Goal: Task Accomplishment & Management: Manage account settings

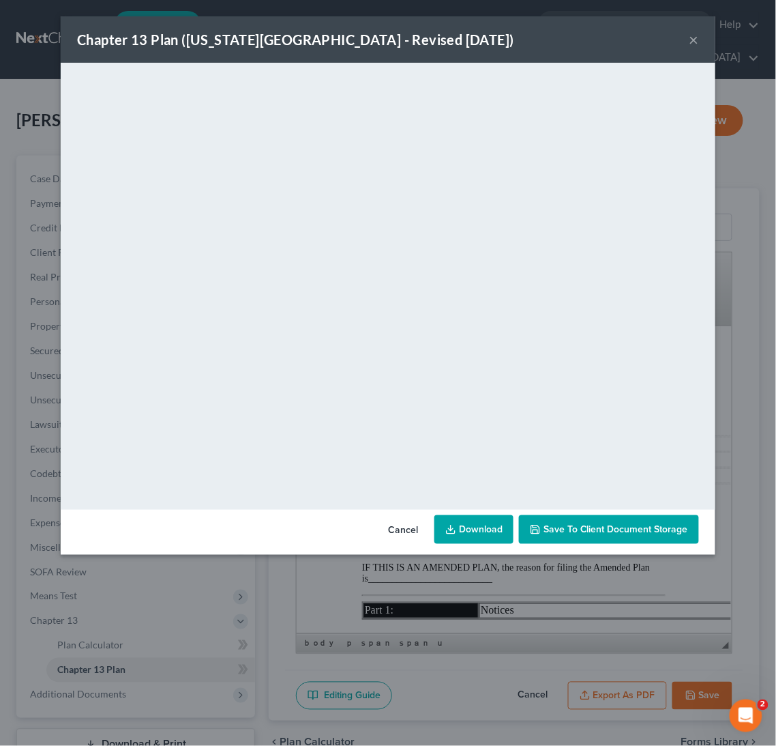
scroll to position [3834, 5]
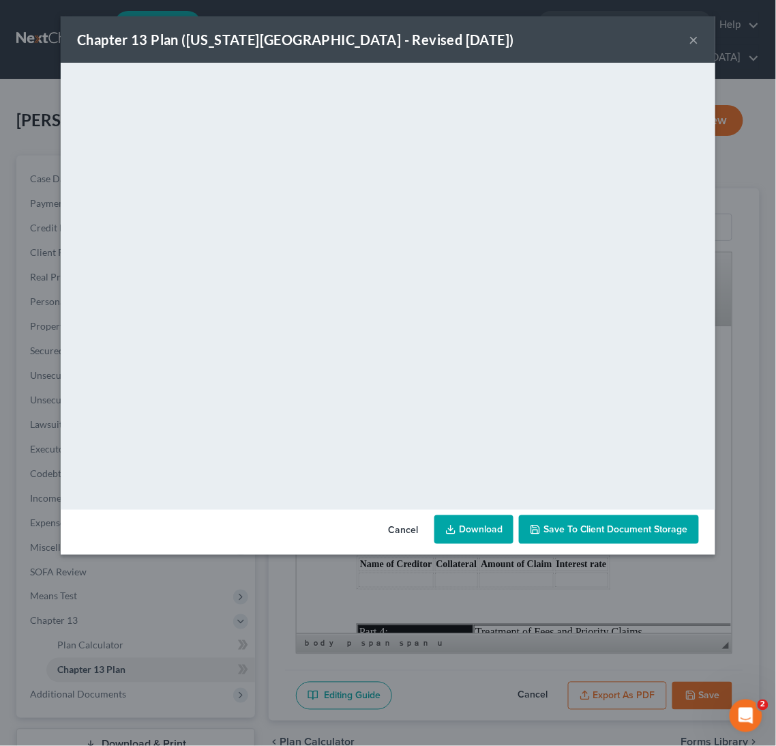
click at [46, 96] on div "Chapter 13 Plan (New York Northern District - Revised 12/1/2024) × <object ng-a…" at bounding box center [388, 373] width 776 height 746
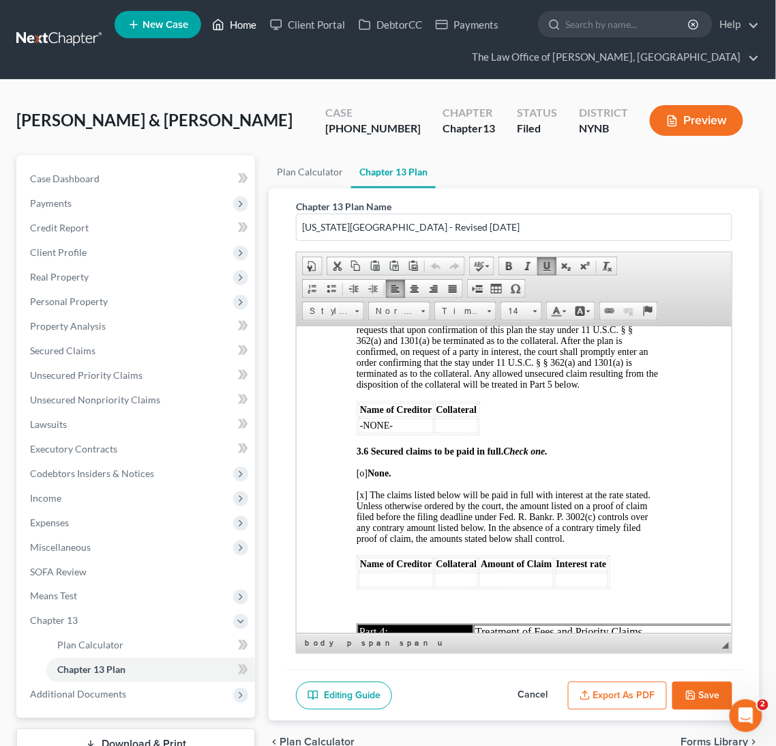
click at [244, 18] on link "Home" at bounding box center [234, 24] width 58 height 25
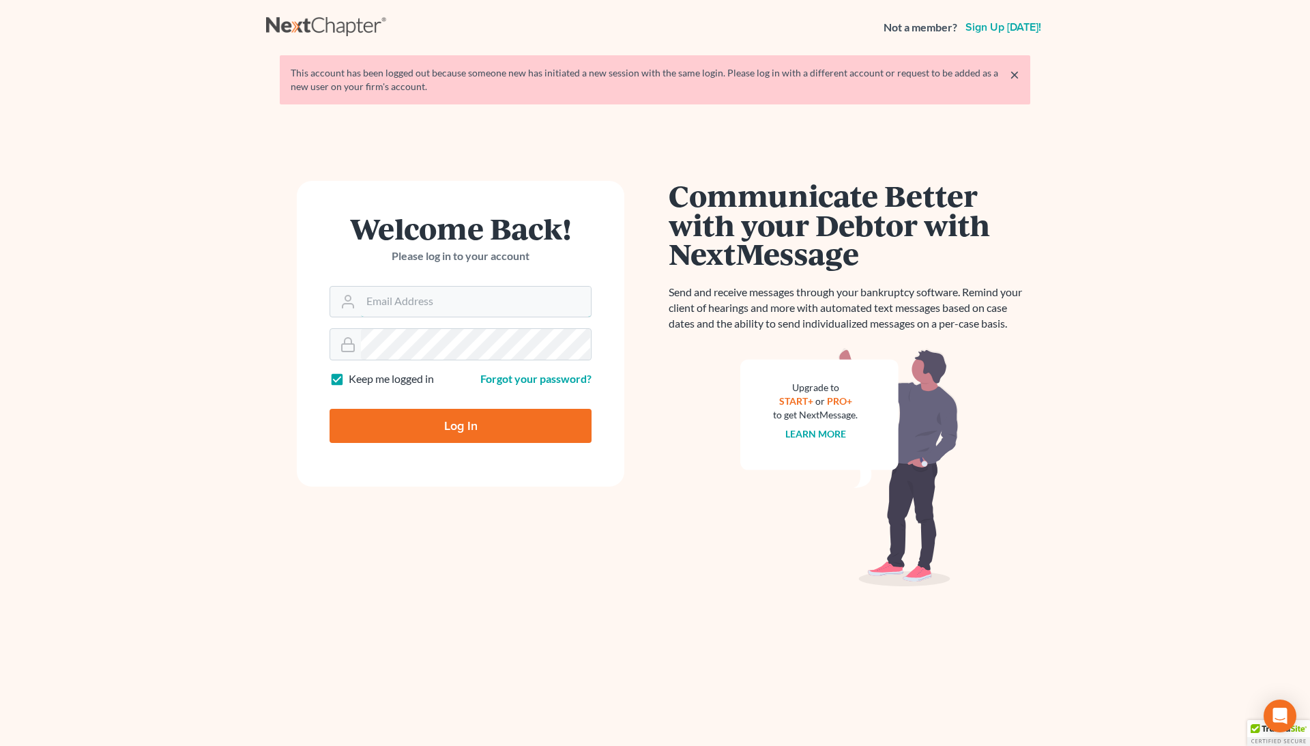
type input "[EMAIL_ADDRESS][DOMAIN_NAME]"
click at [460, 427] on input "Log In" at bounding box center [460, 426] width 262 height 34
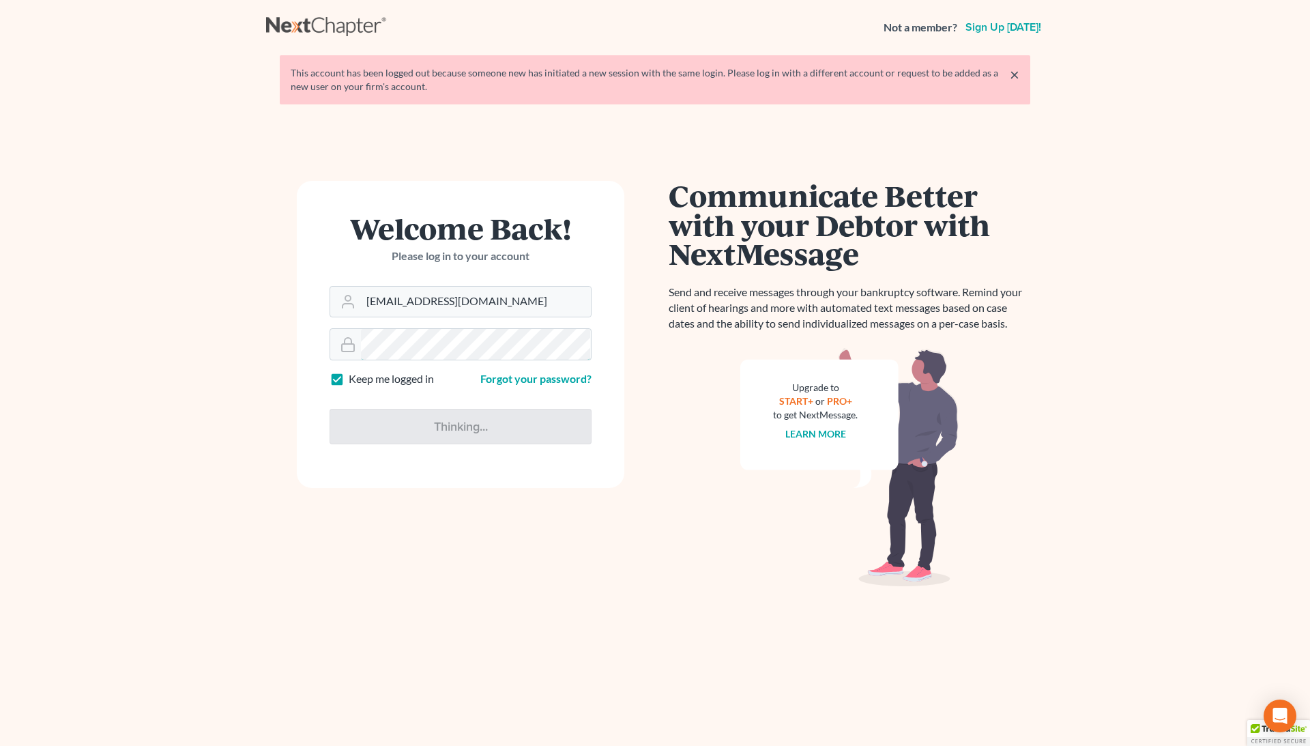
type input "Thinking..."
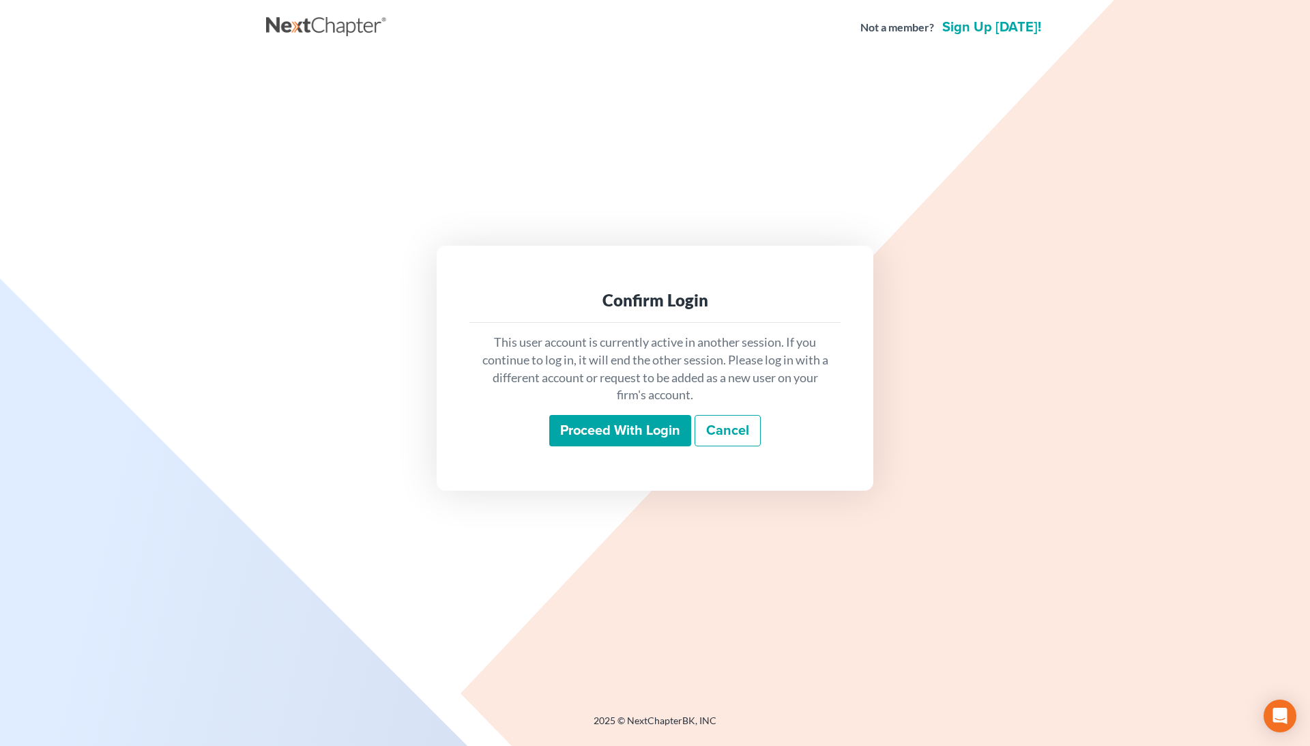
click at [578, 418] on input "Proceed with login" at bounding box center [620, 430] width 142 height 31
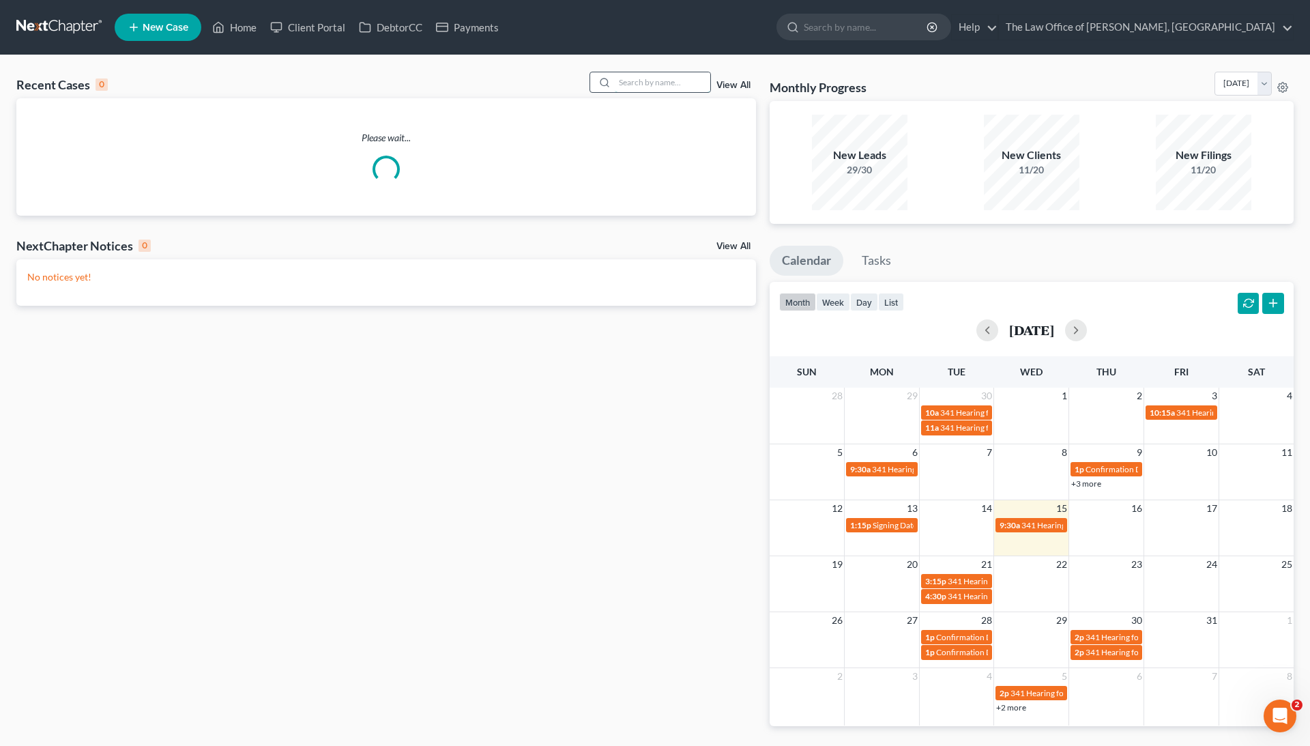
click at [637, 87] on input "search" at bounding box center [663, 82] width 96 height 20
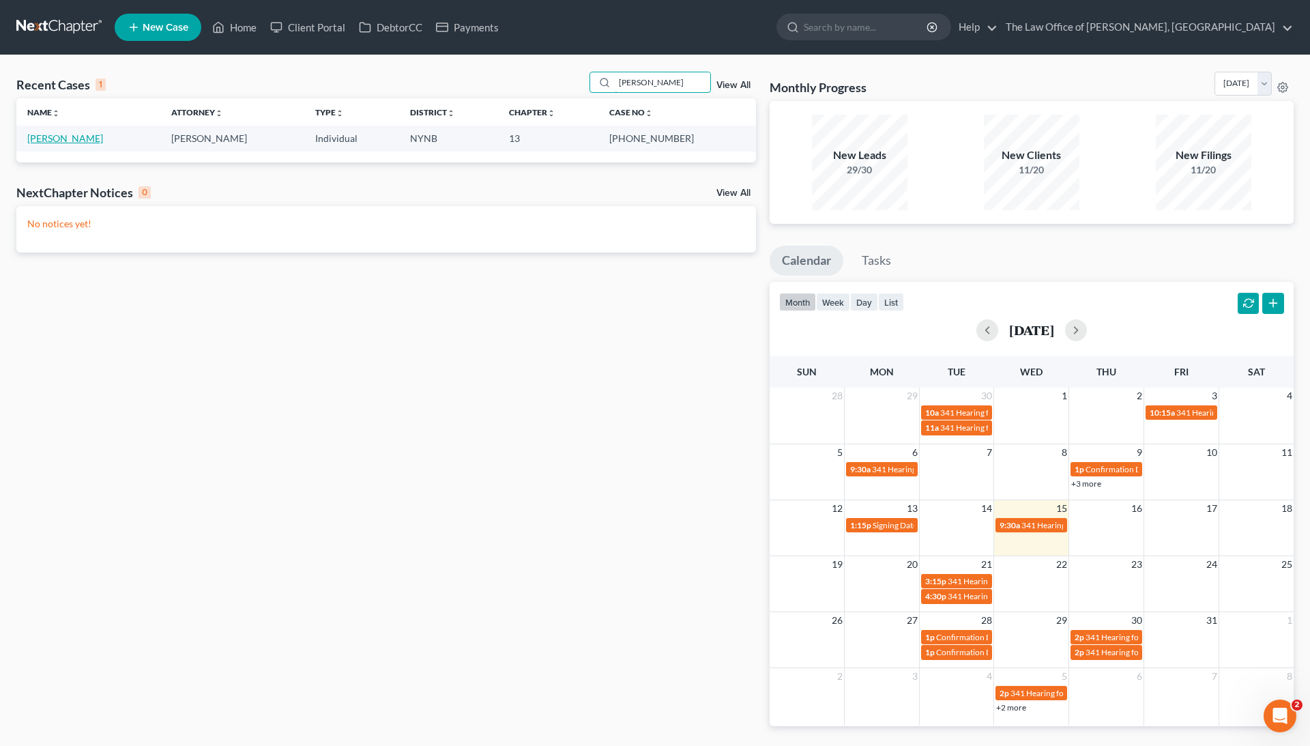
type input "PASTORE"
click at [74, 134] on link "Pastore, Dale" at bounding box center [65, 138] width 76 height 12
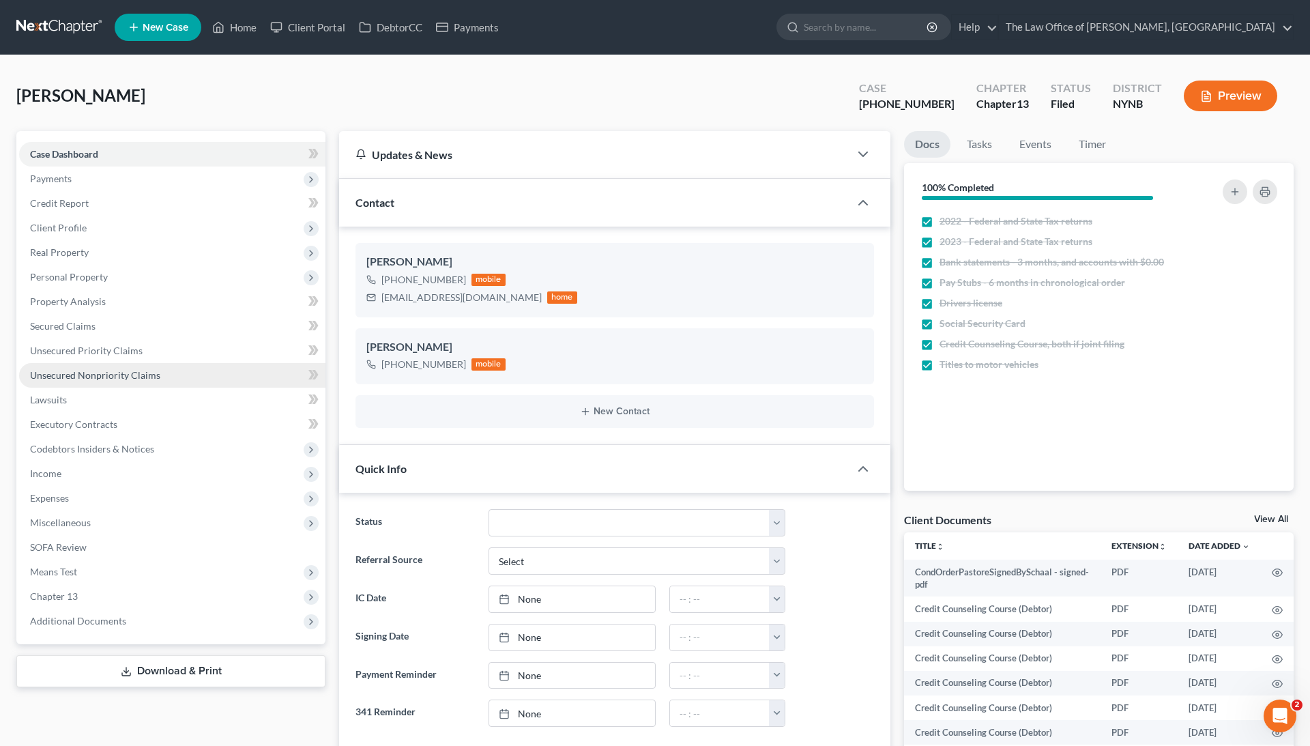
scroll to position [337, 0]
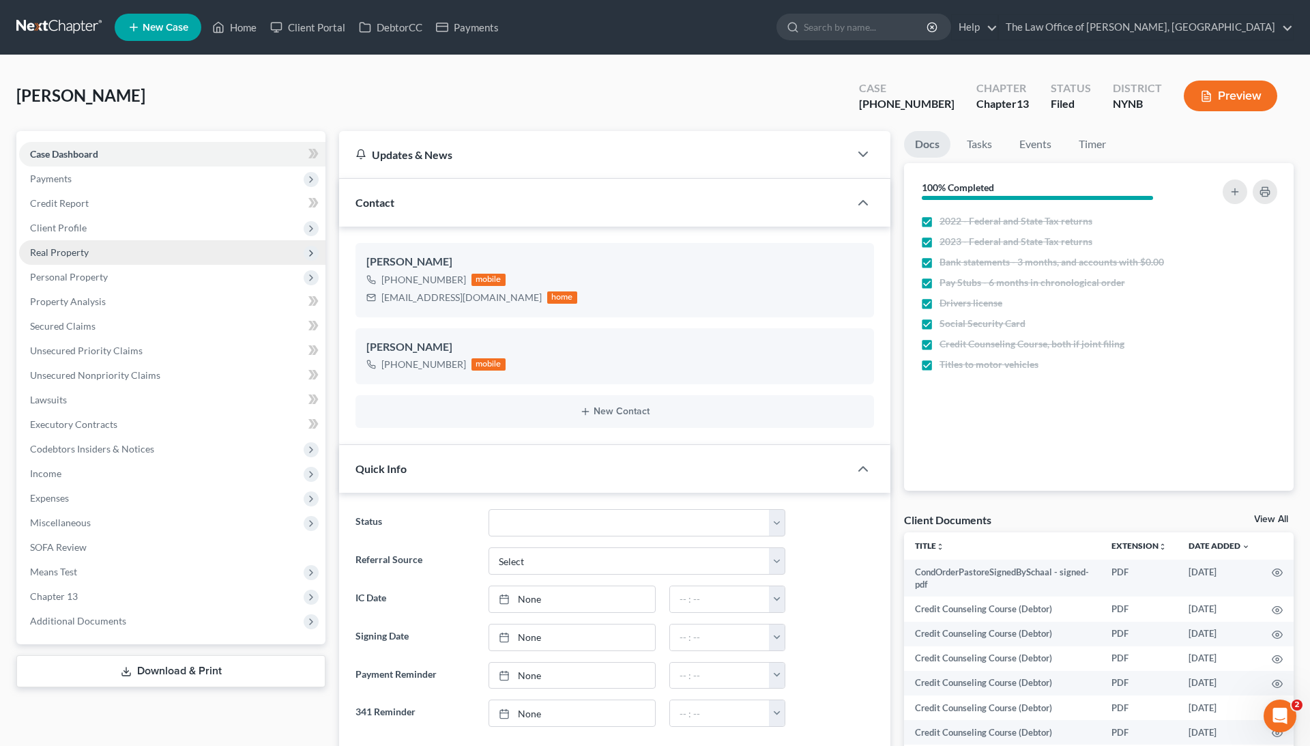
click at [91, 254] on span "Real Property" at bounding box center [172, 252] width 306 height 25
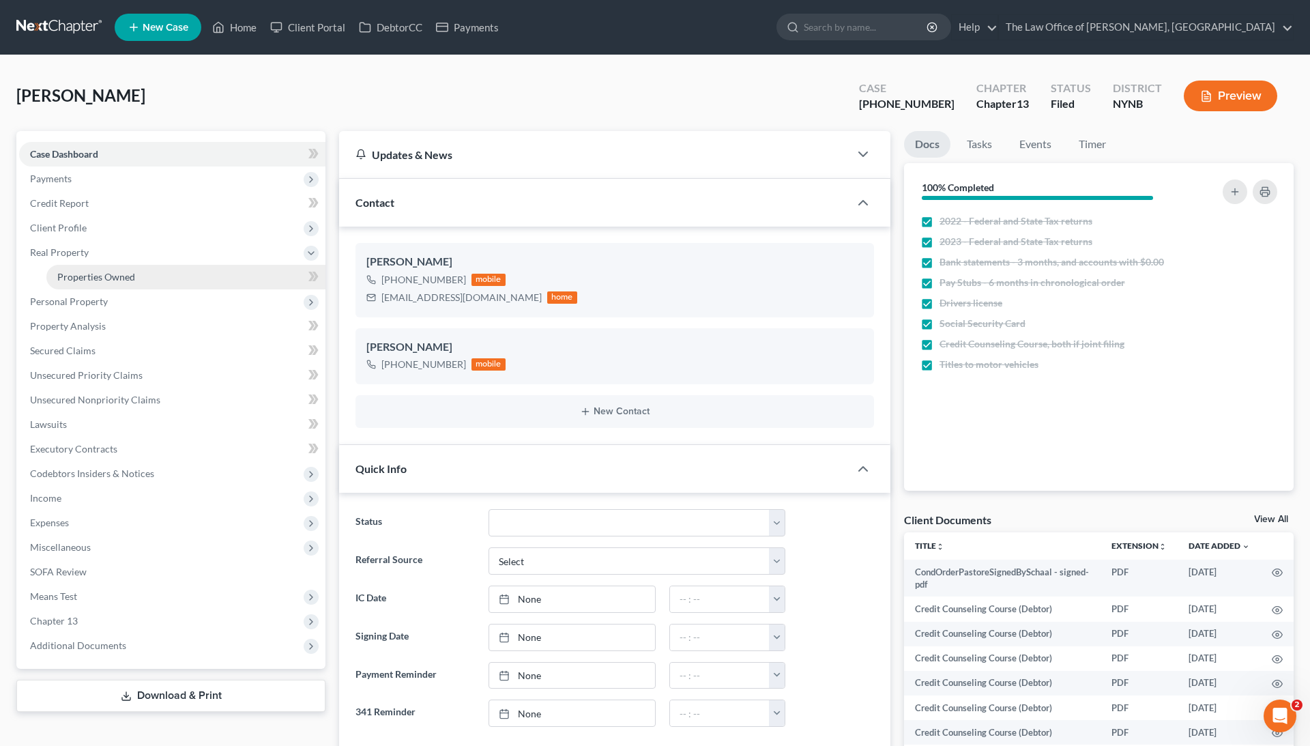
click at [100, 274] on span "Properties Owned" at bounding box center [96, 277] width 78 height 12
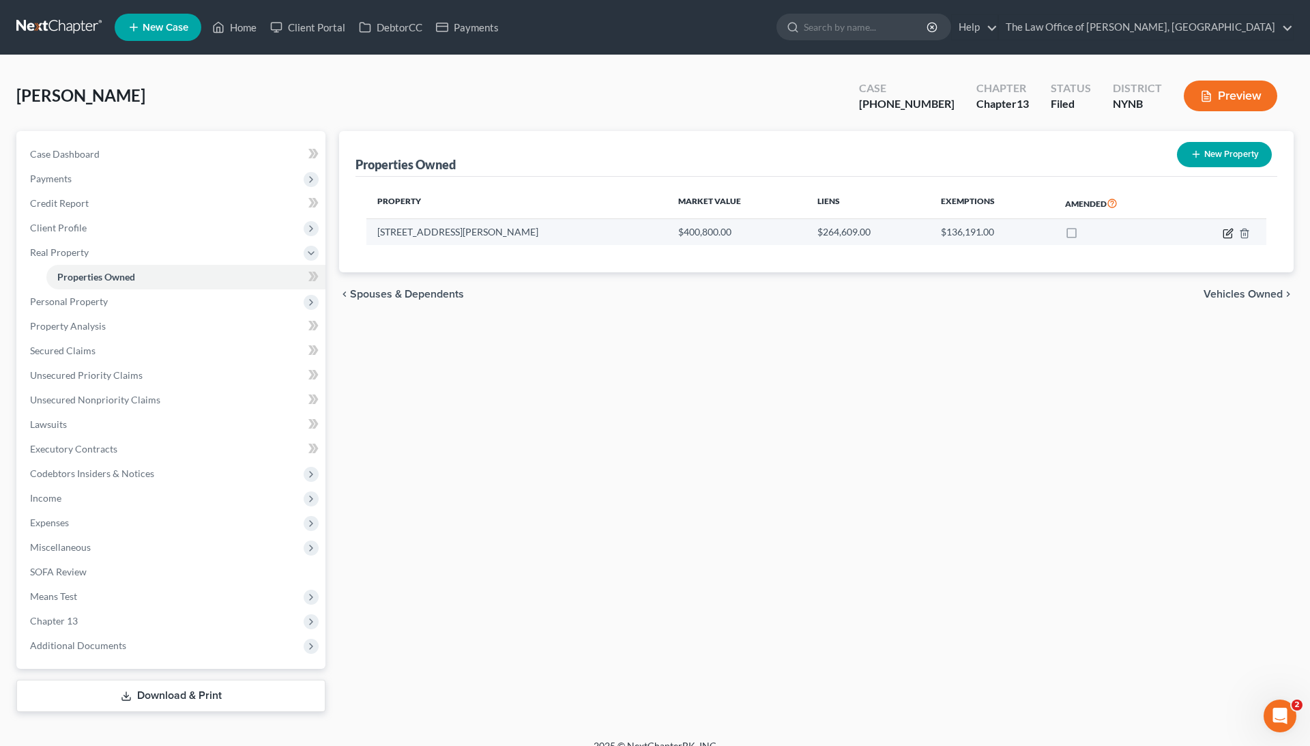
click at [1226, 230] on icon "button" at bounding box center [1227, 233] width 11 height 11
select select "35"
select select "0"
select select "35"
select select "0"
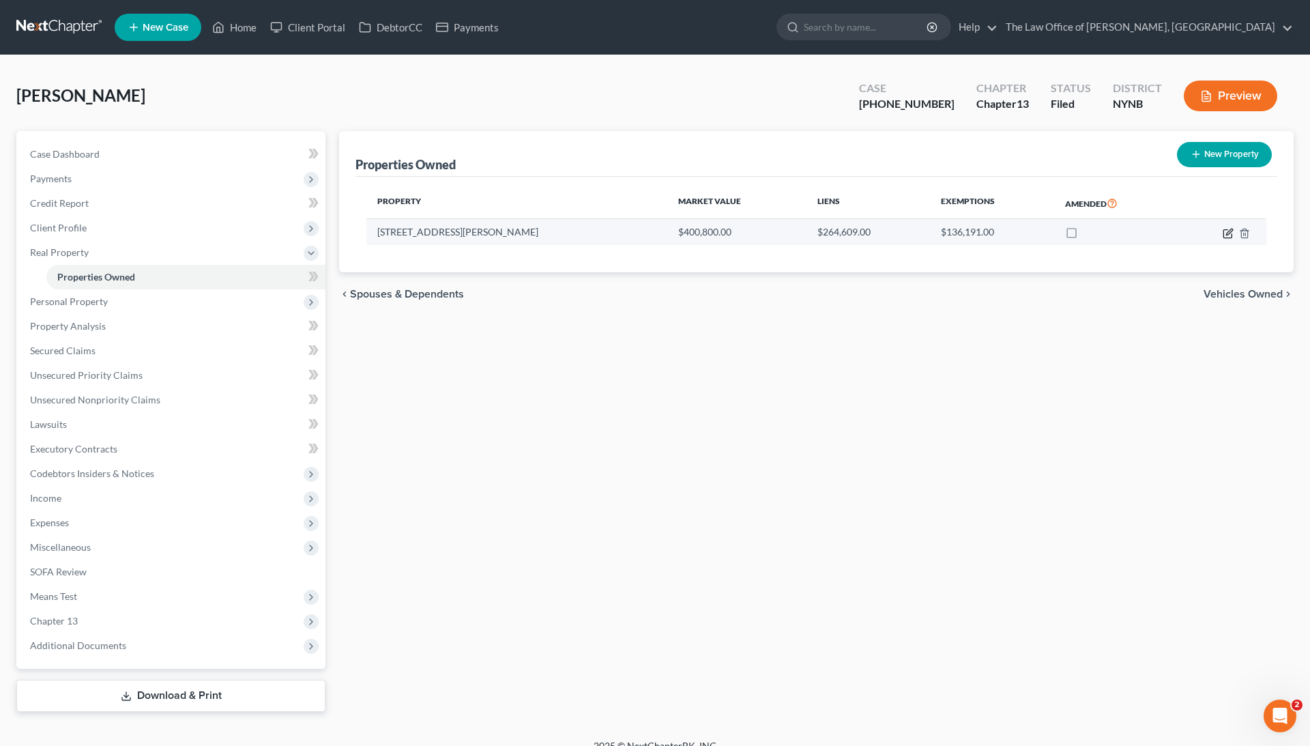
select select "2"
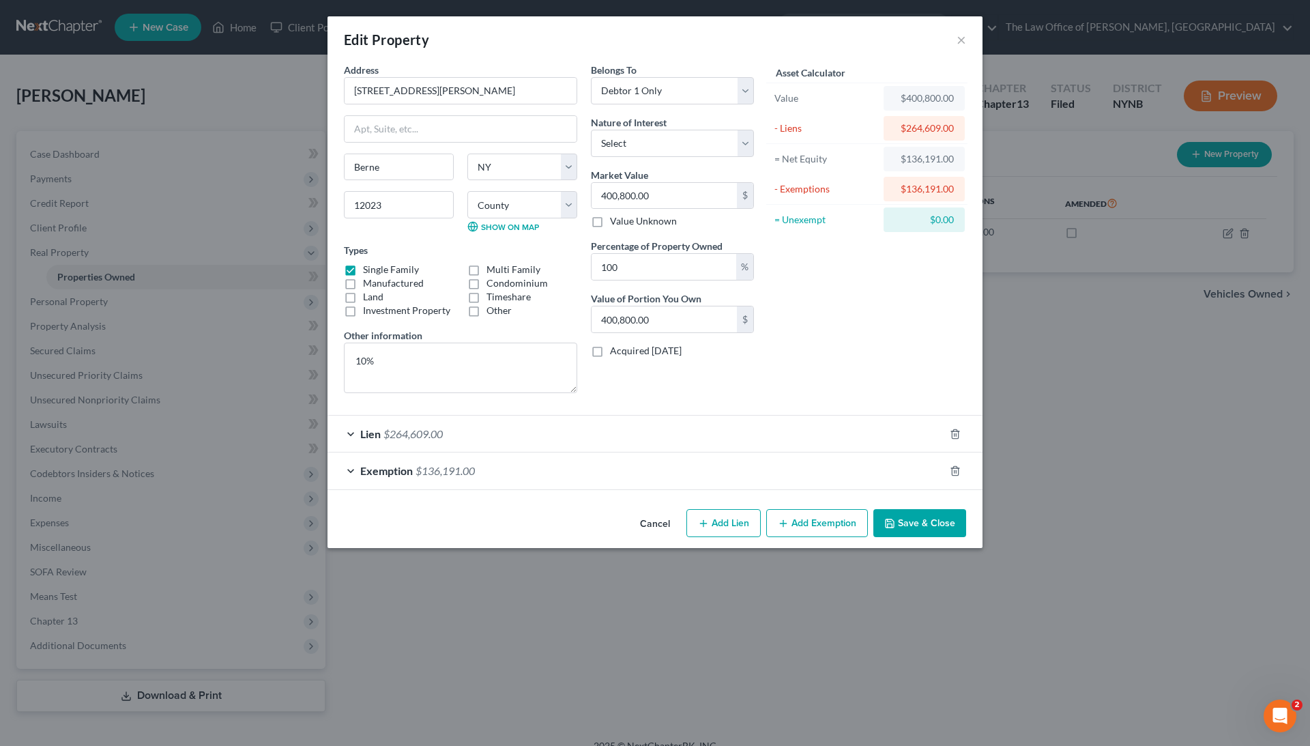
click at [686, 431] on div "Lien $264,609.00" at bounding box center [635, 433] width 617 height 36
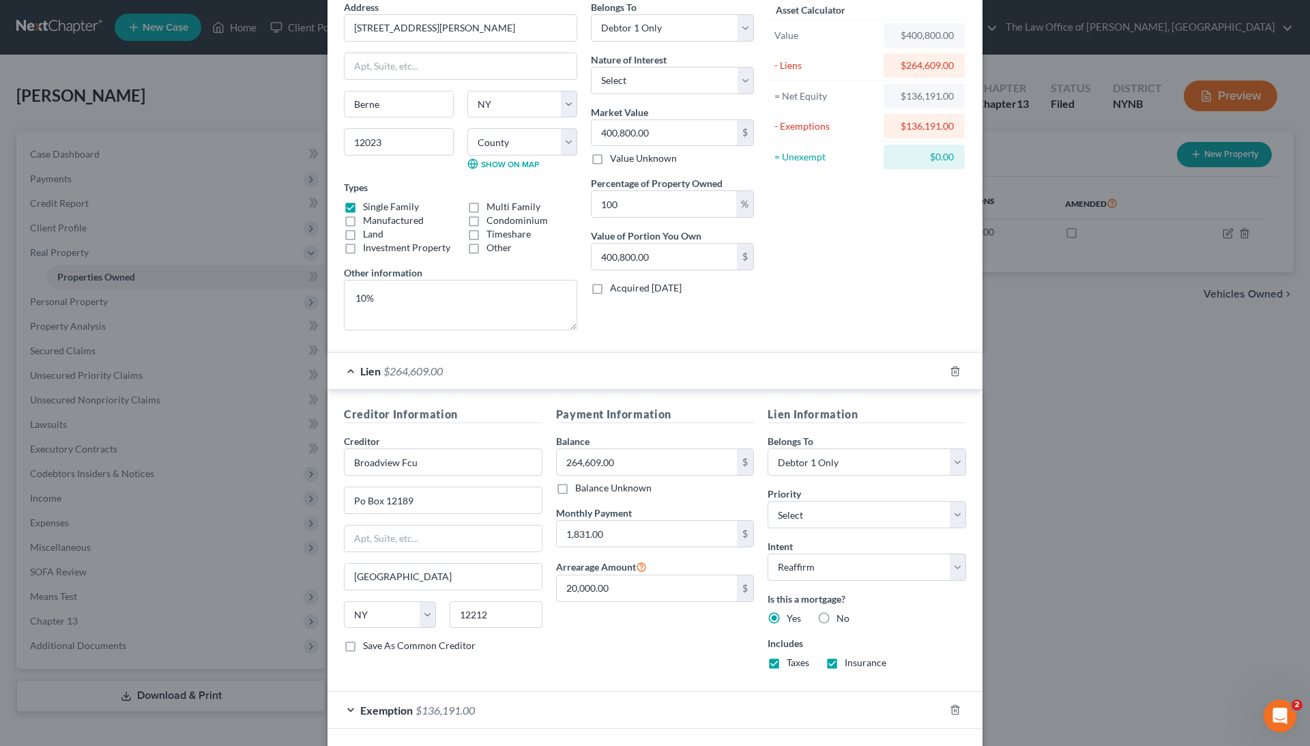
scroll to position [66, 0]
click at [606, 460] on input "264,609.00" at bounding box center [647, 458] width 181 height 26
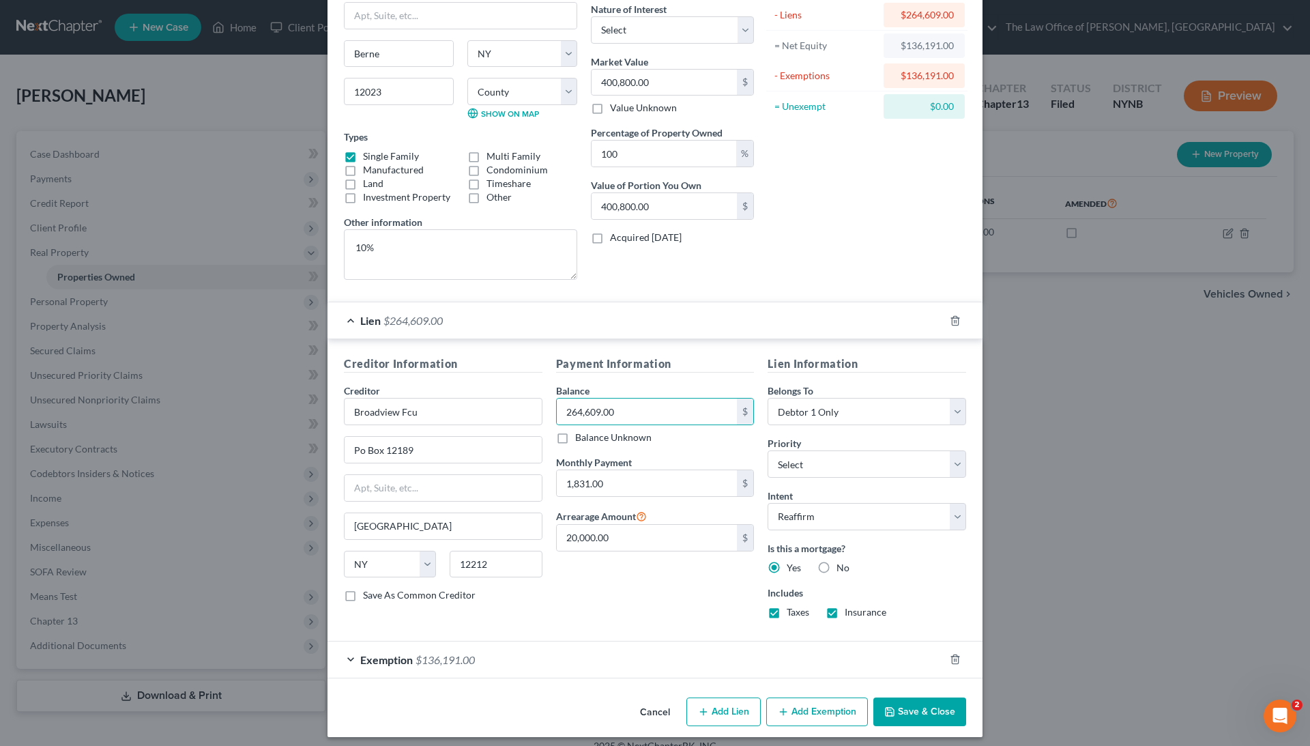
click at [481, 650] on div "Exemption $136,191.00" at bounding box center [635, 659] width 617 height 36
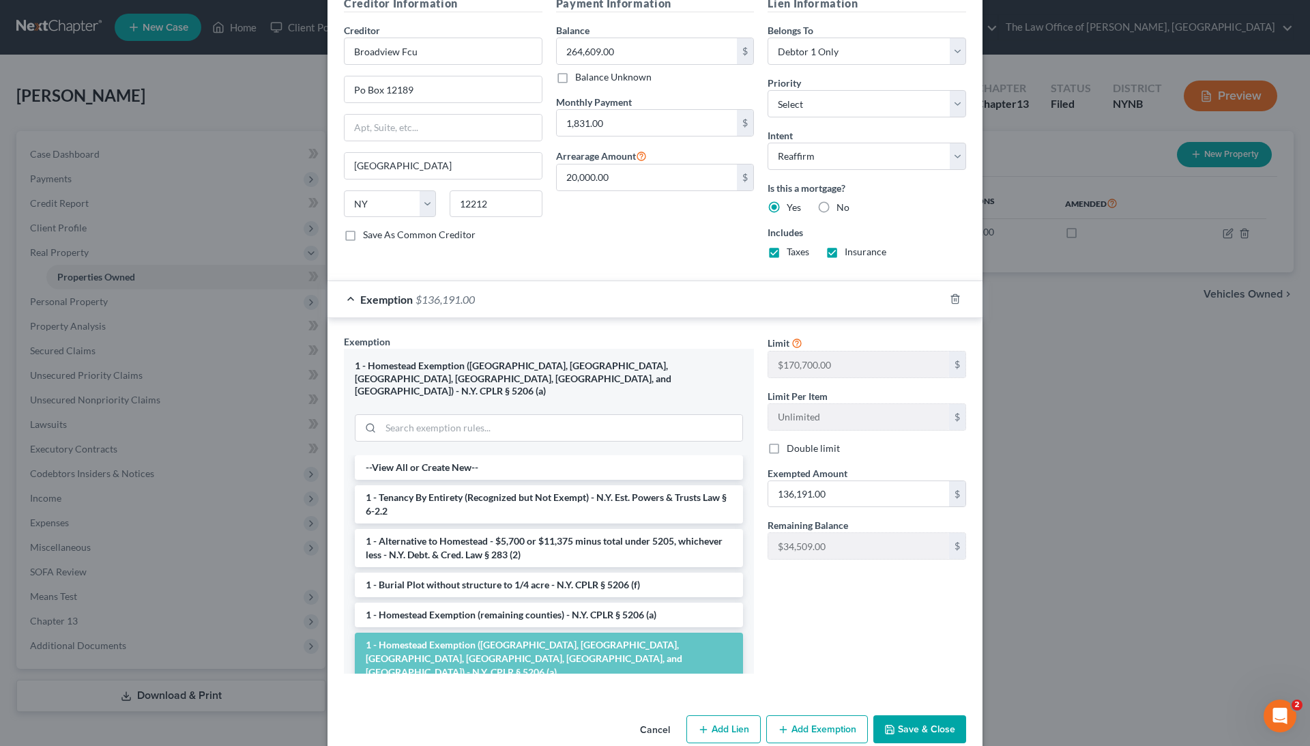
scroll to position [478, 0]
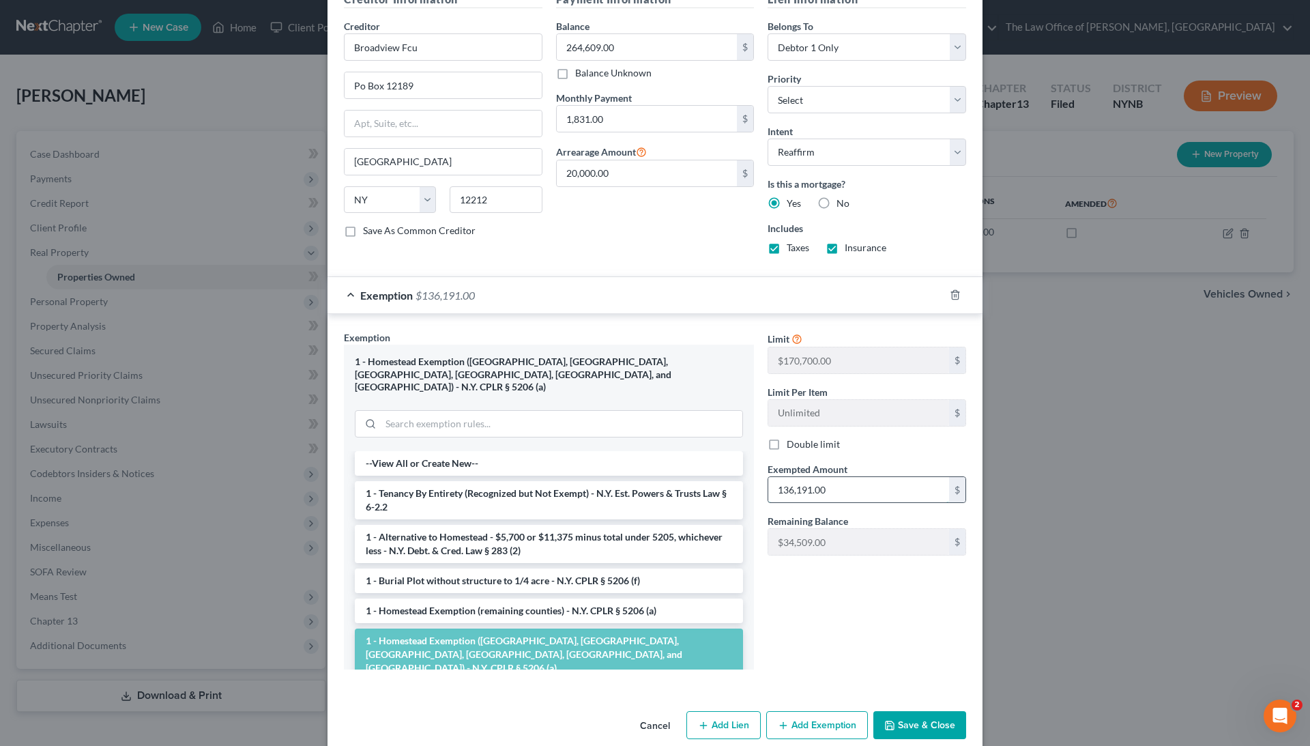
click at [806, 477] on input "136,191.00" at bounding box center [858, 490] width 181 height 26
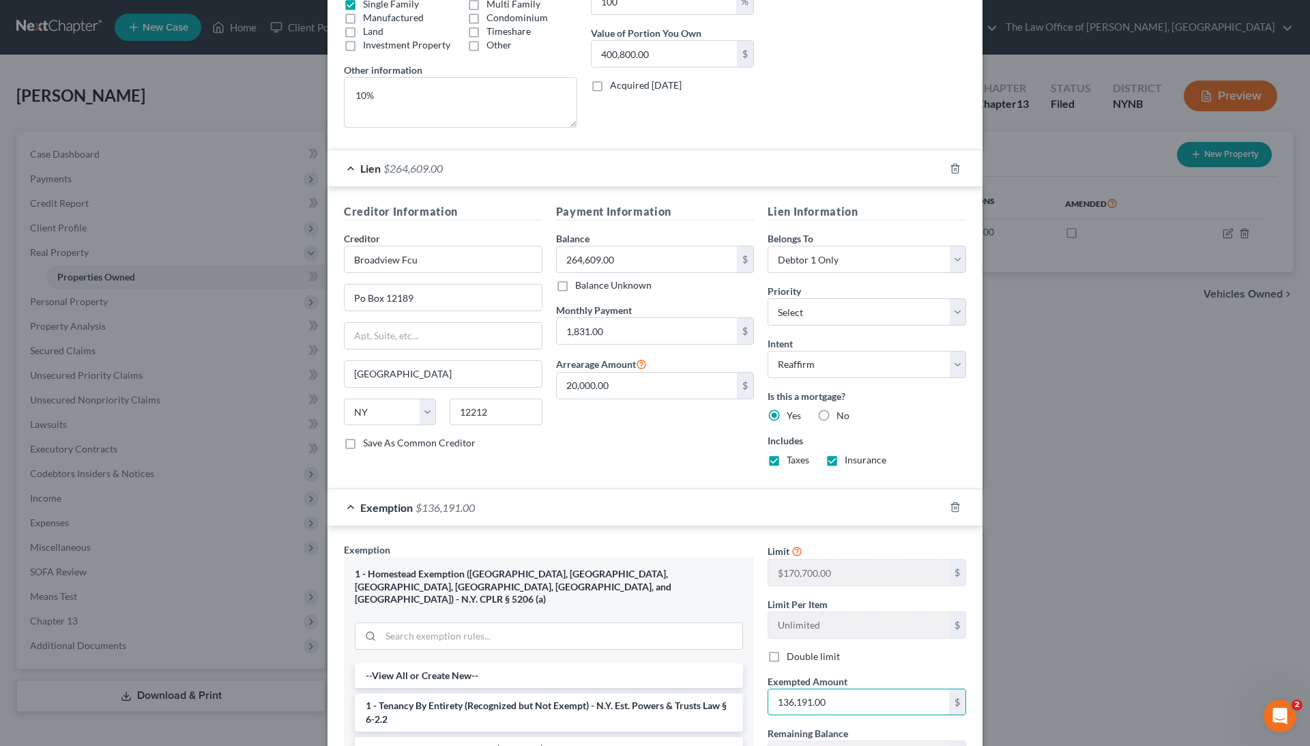
scroll to position [262, 0]
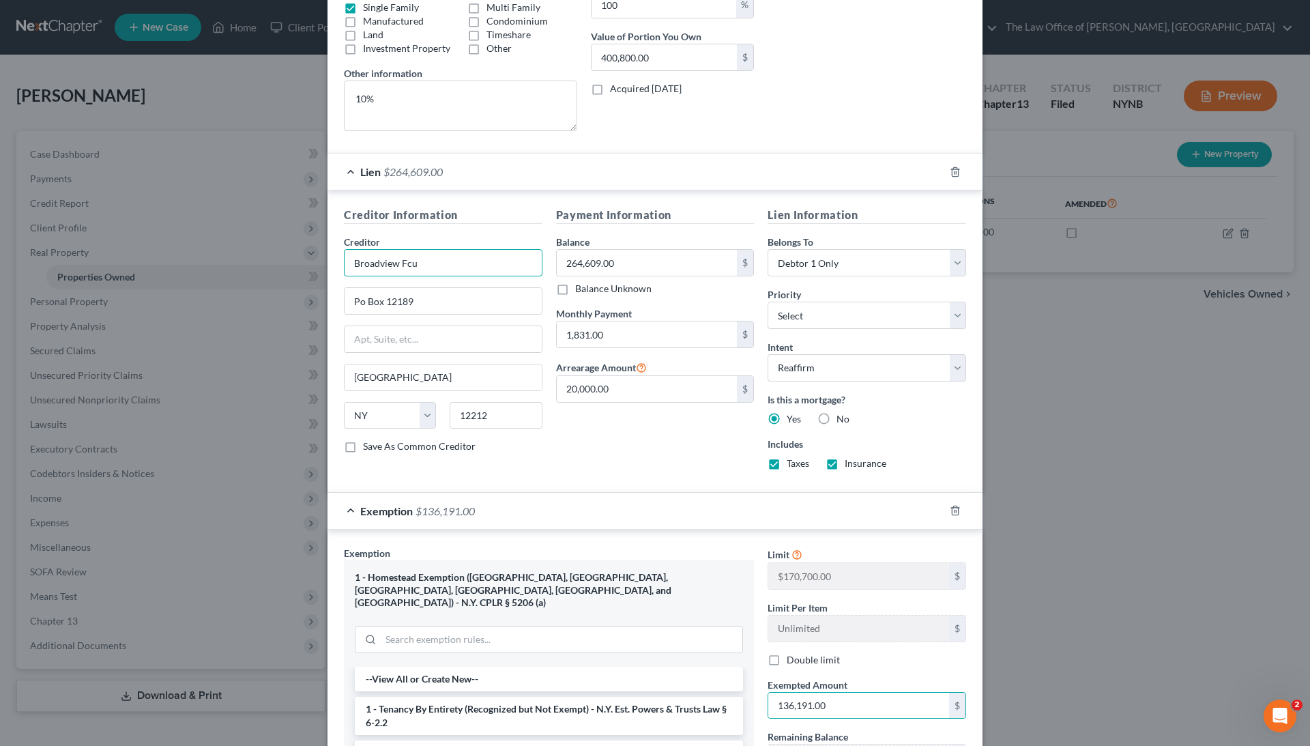
click at [413, 266] on input "Broadview Fcu" at bounding box center [443, 262] width 199 height 27
click at [991, 166] on div "Edit Property × Address * 1192 Bradt Hollow Road Berne State AL AK AR AZ CA CO …" at bounding box center [655, 373] width 1310 height 746
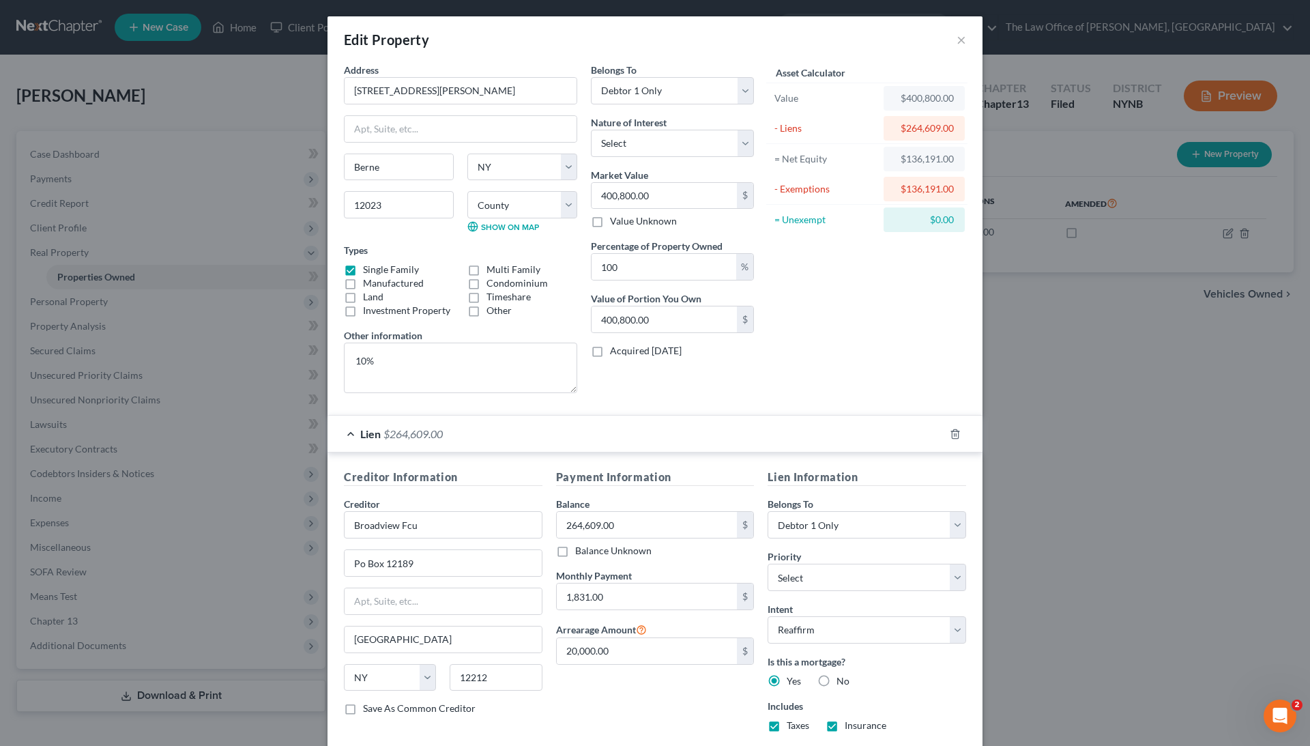
scroll to position [0, 0]
click at [958, 38] on button "×" at bounding box center [961, 39] width 10 height 16
